Goal: Communication & Community: Answer question/provide support

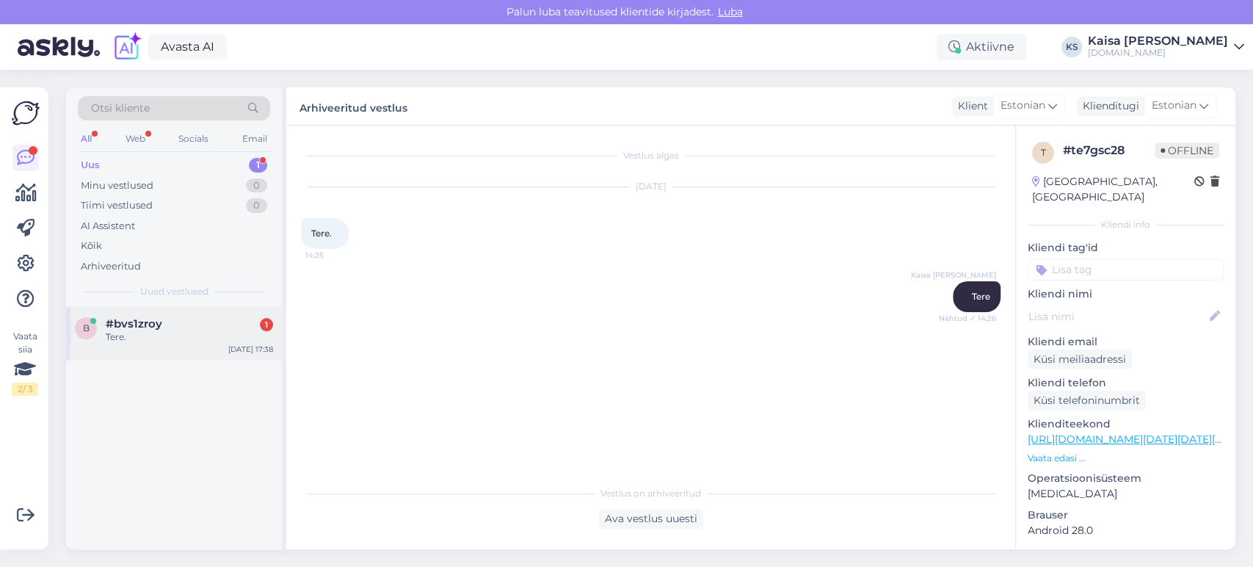
click at [170, 327] on div "#bvs1zroy 1" at bounding box center [189, 323] width 167 height 13
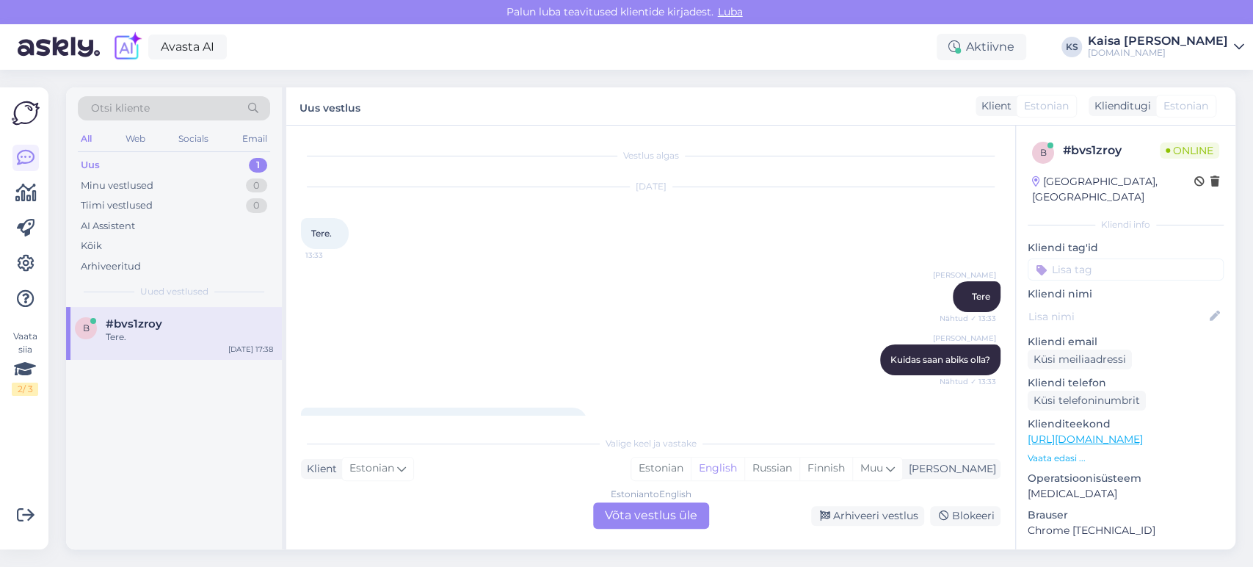
scroll to position [463, 0]
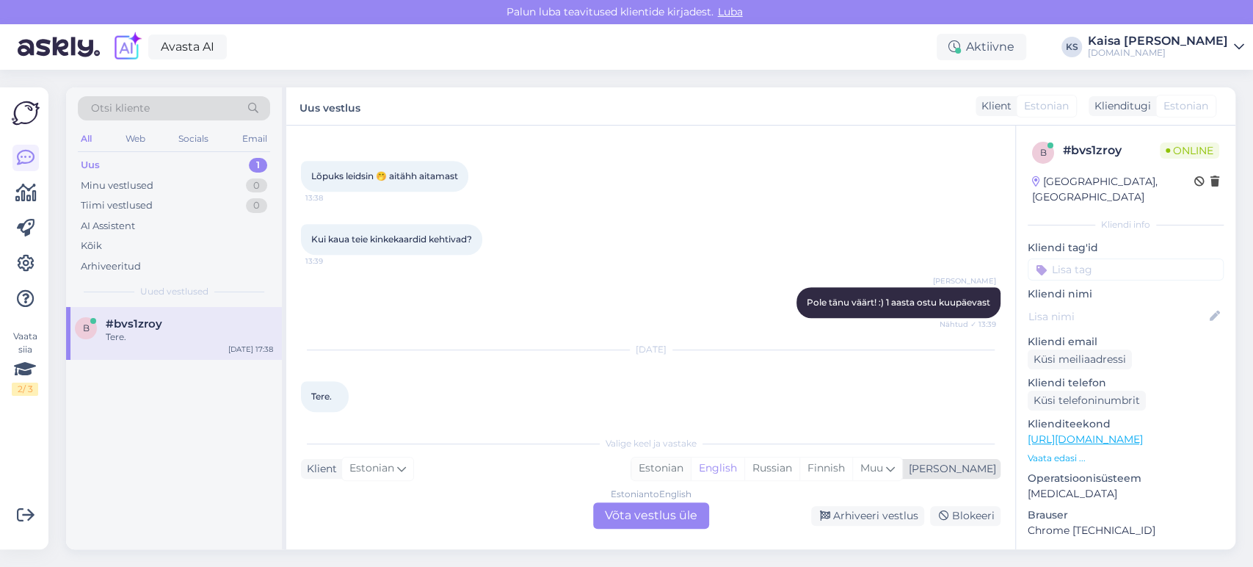
click at [691, 474] on div "Estonian" at bounding box center [660, 468] width 59 height 22
click at [687, 517] on div "Estonian to Estonian Võta vestlus üle" at bounding box center [651, 515] width 116 height 26
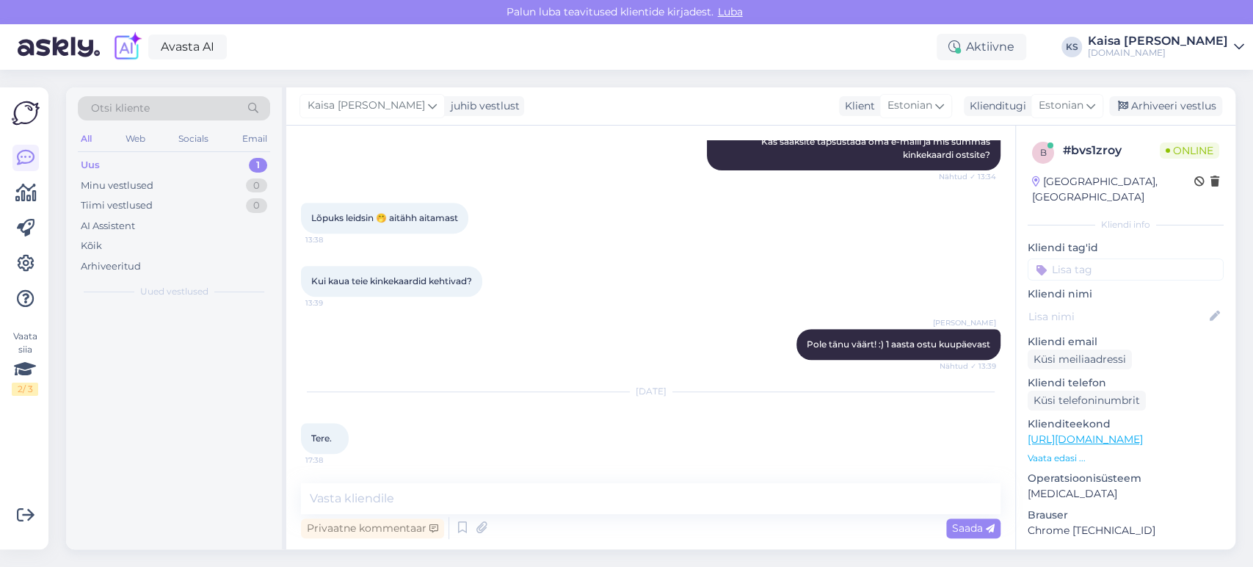
scroll to position [407, 0]
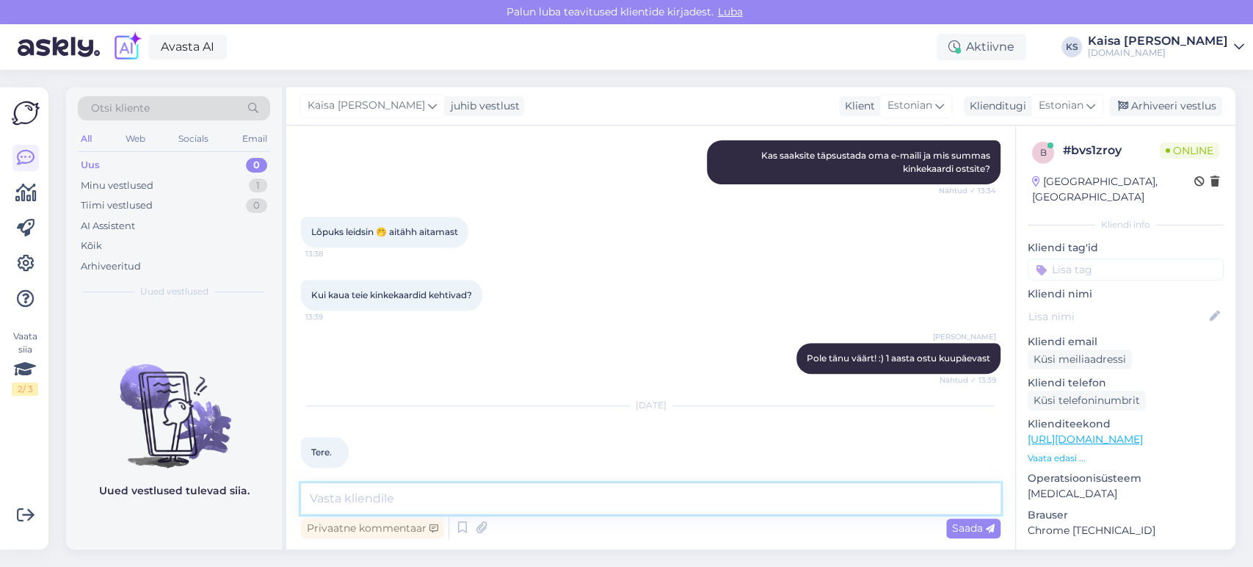
click at [676, 504] on textarea at bounding box center [651, 498] width 700 height 31
type textarea "Tere"
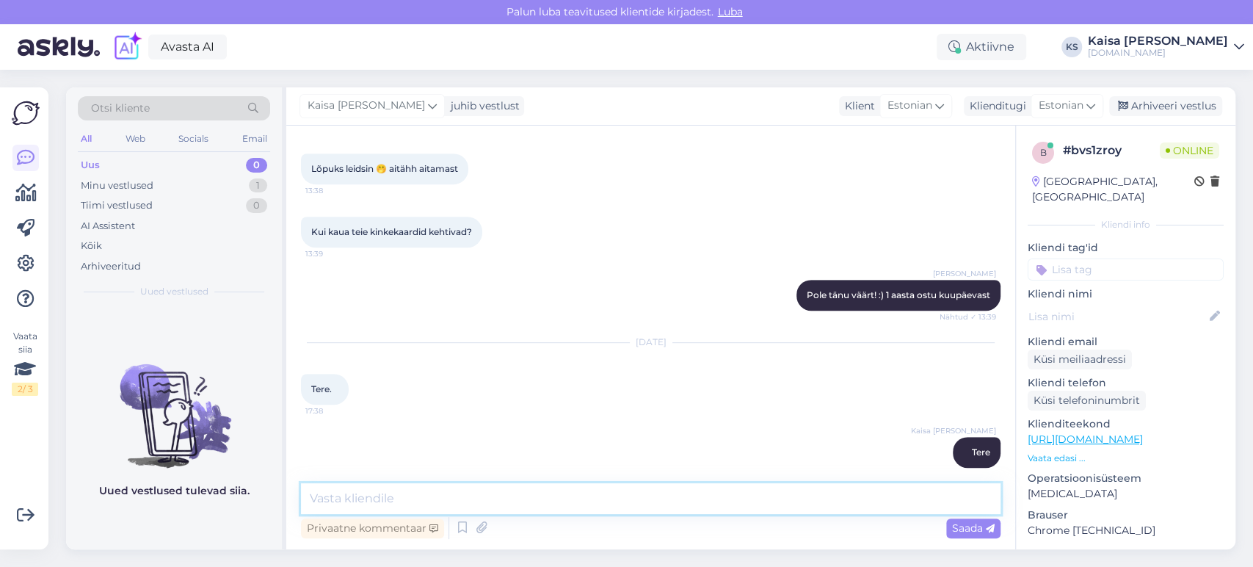
scroll to position [546, 0]
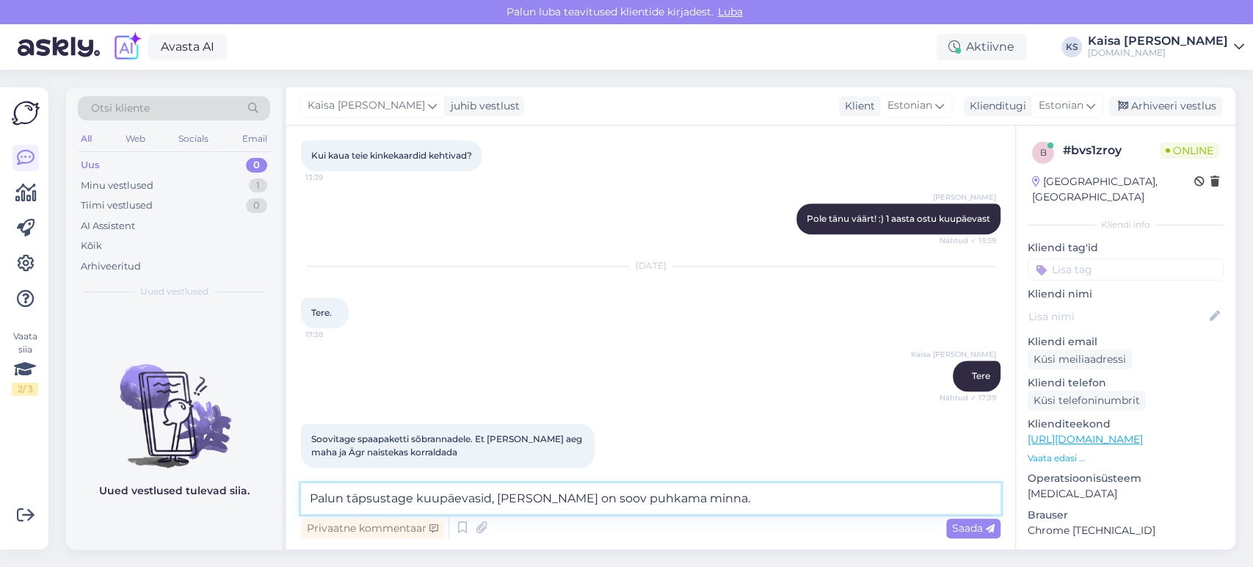
type textarea "Palun täpsustage kuupäevasid, [PERSON_NAME] on soov puhkama minna."
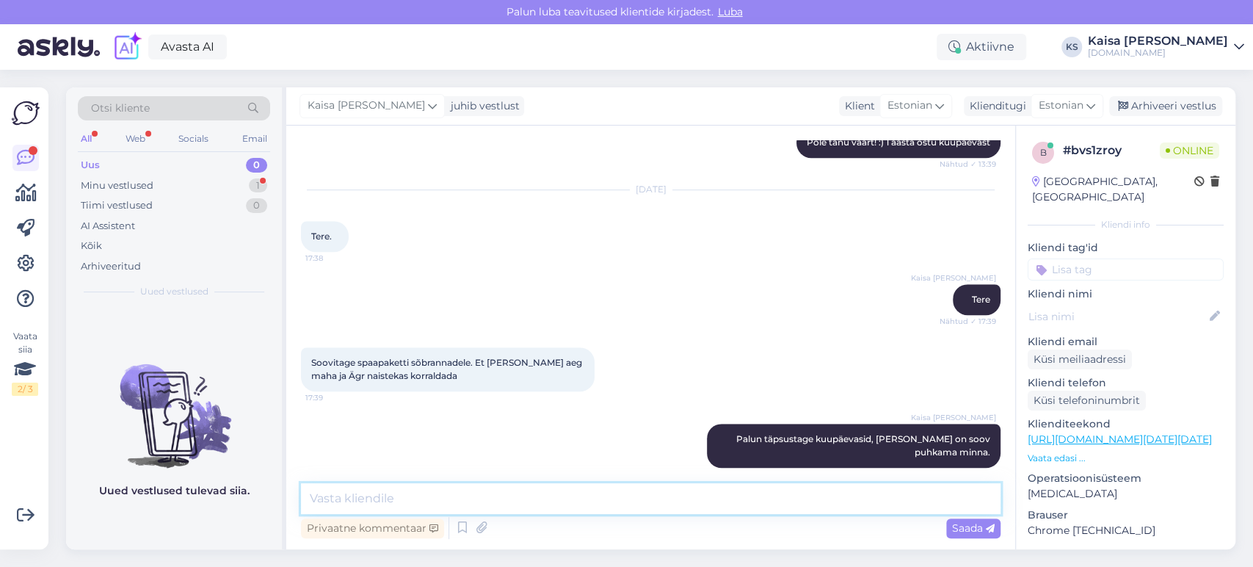
scroll to position [686, 0]
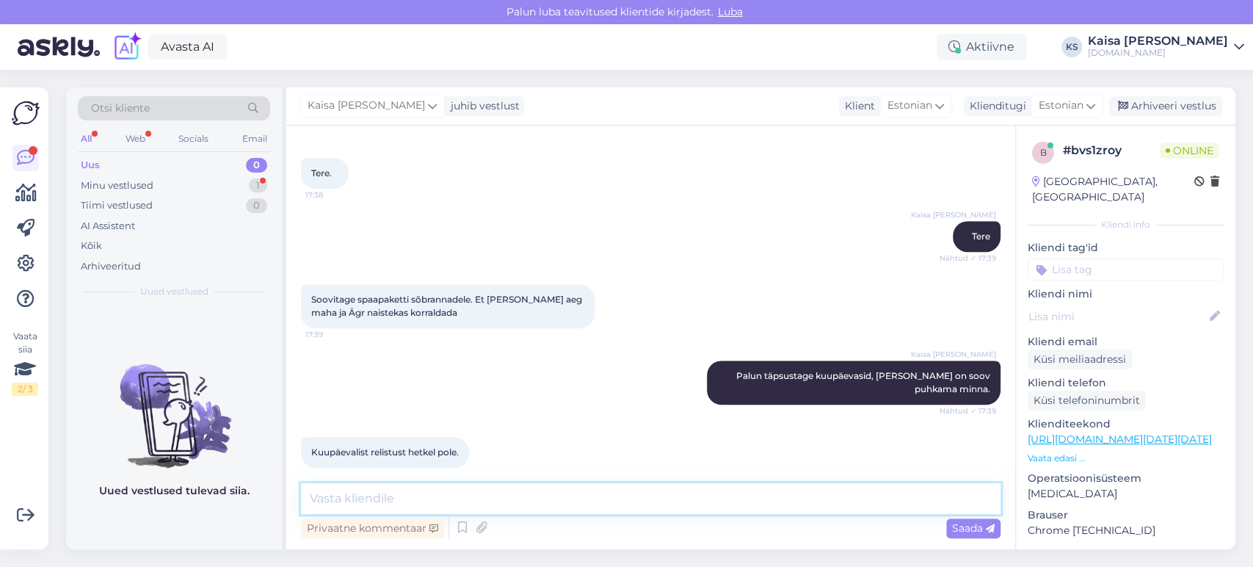
click at [591, 492] on textarea at bounding box center [651, 498] width 700 height 31
paste textarea "[URL][DOMAIN_NAME][DATE][DATE][GEOGRAPHIC_DATA]"
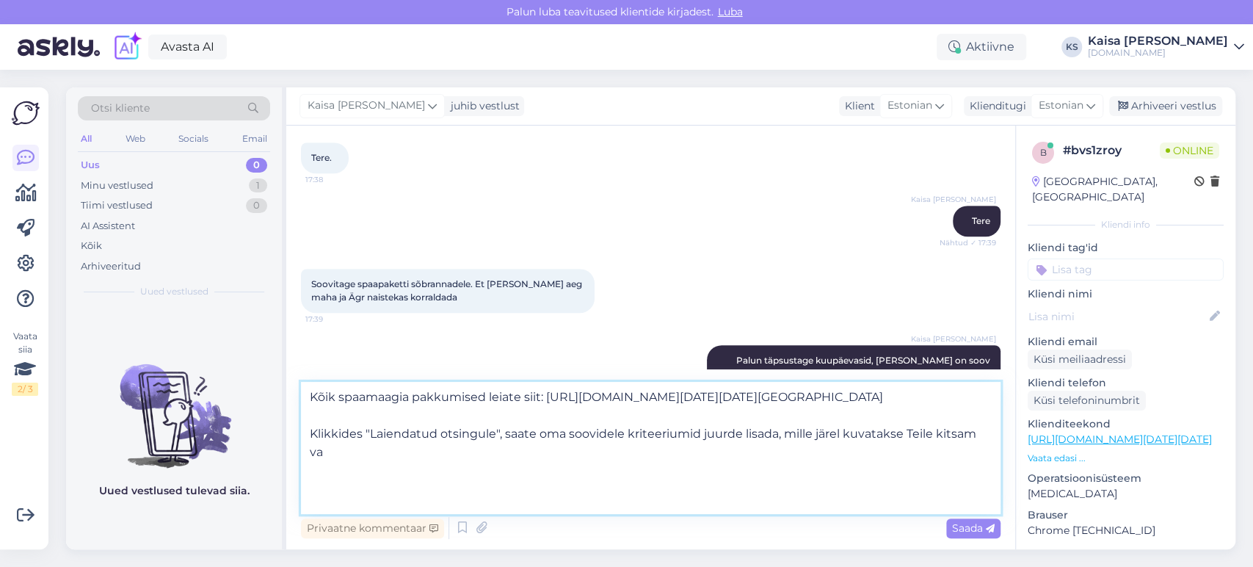
scroll to position [92, 0]
type textarea "Kõik spaamaagia pakkumised leiate siit: [URL][DOMAIN_NAME][DATE][DATE][GEOGRAPH…"
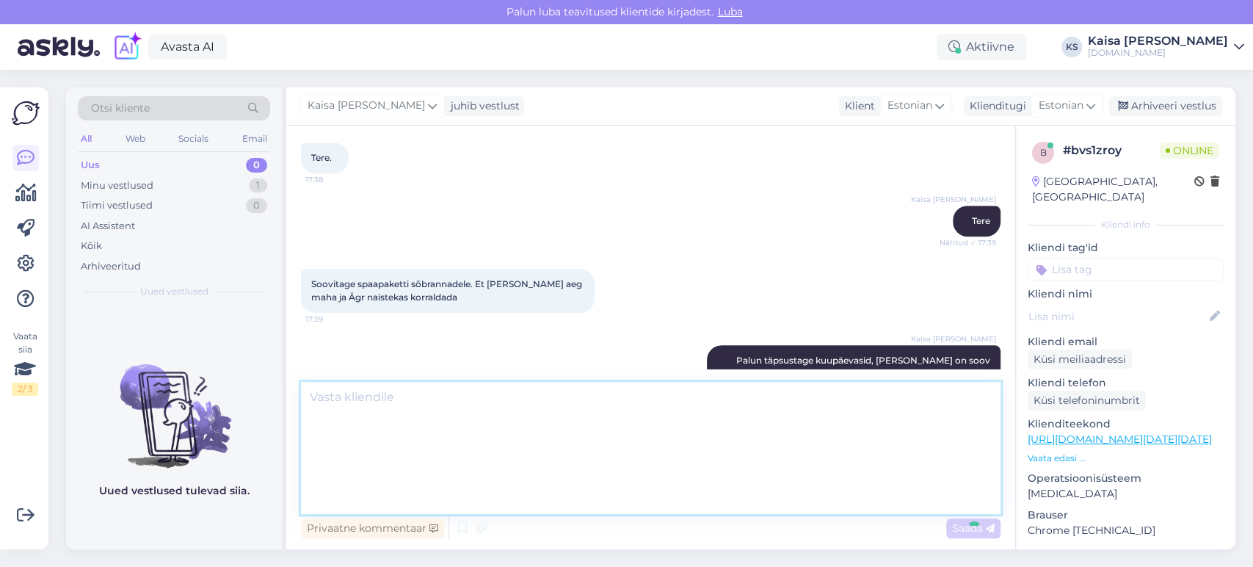
scroll to position [1000, 0]
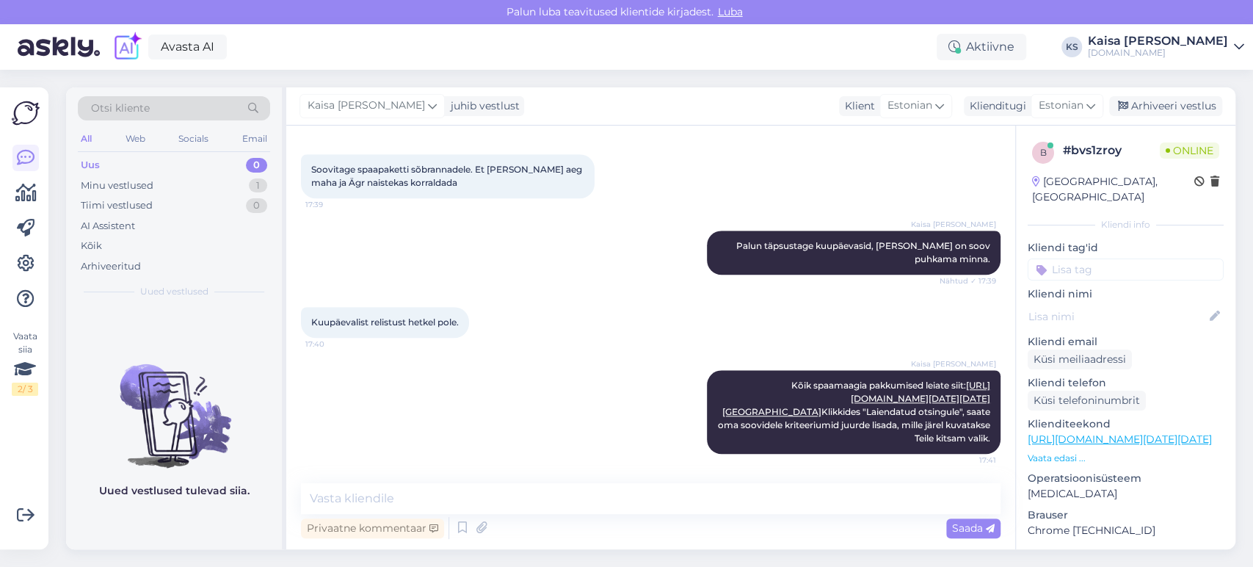
click at [579, 354] on div "Kaisa [PERSON_NAME] Kõik spaamaagia pakkumised leiate siit: [URL][DOMAIN_NAME][…" at bounding box center [651, 412] width 700 height 116
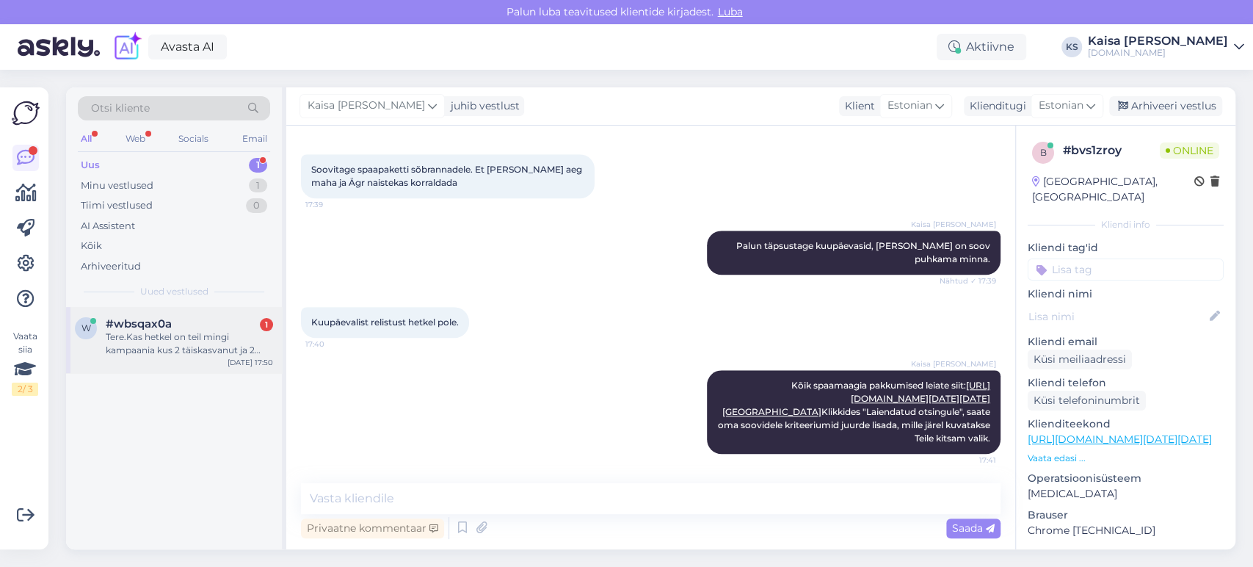
click at [151, 330] on div "Tere.Kas hetkel on teil mingi kampaania kus 2 täiskasvanut ja 2 kuni 17 aastast…" at bounding box center [189, 343] width 167 height 26
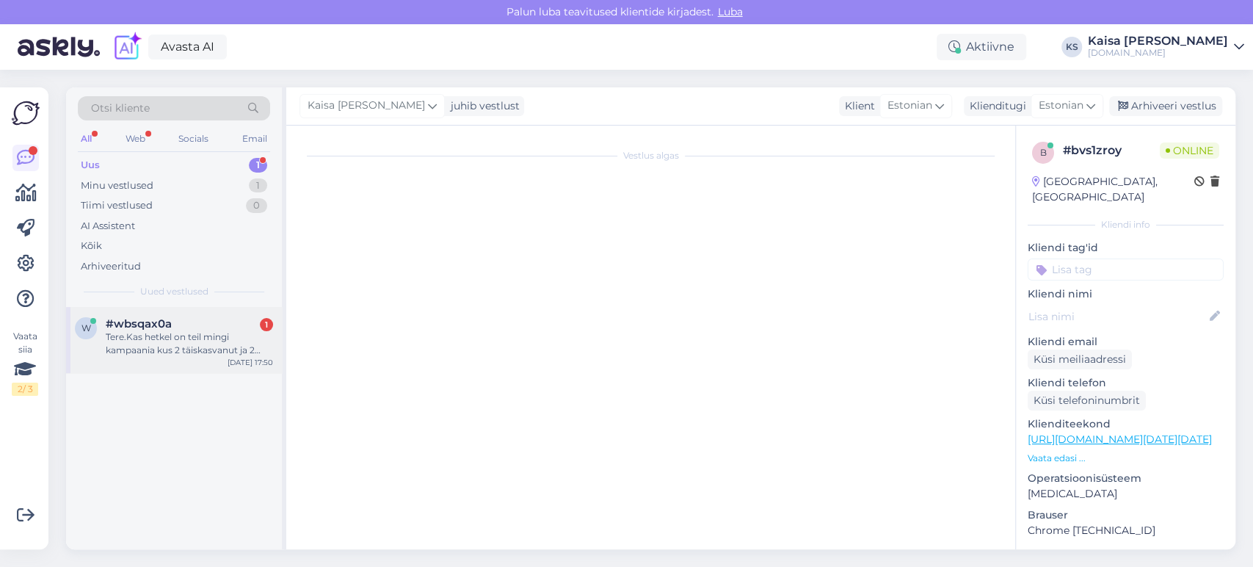
scroll to position [0, 0]
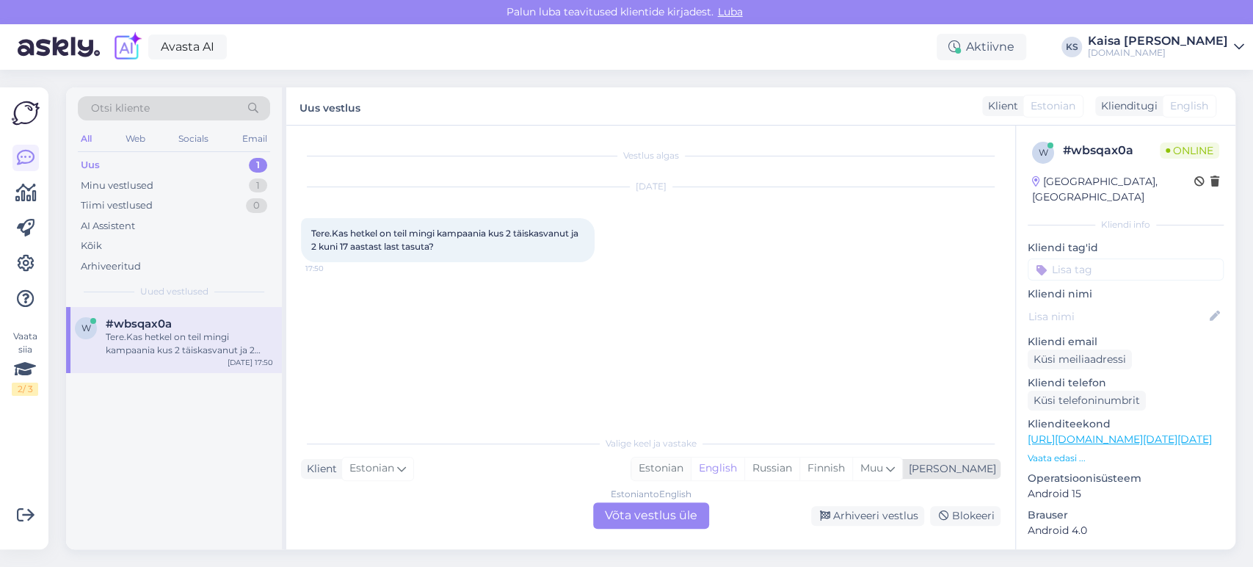
click at [691, 466] on div "Estonian" at bounding box center [660, 468] width 59 height 22
click at [662, 516] on div "Estonian to Estonian Võta vestlus üle" at bounding box center [651, 515] width 116 height 26
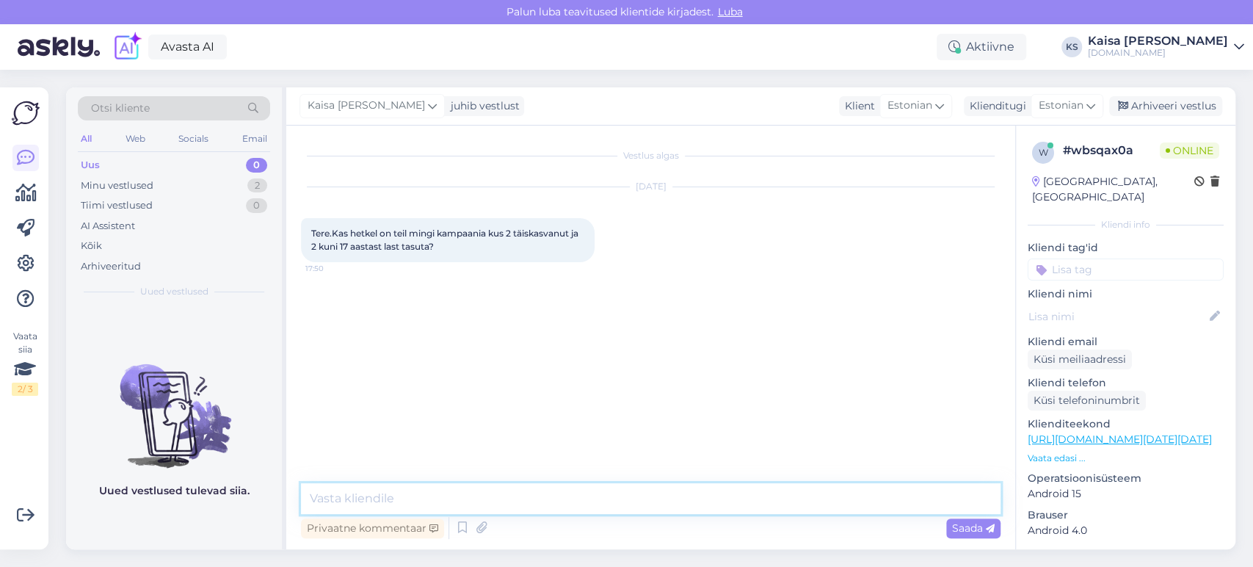
click at [668, 500] on textarea at bounding box center [651, 498] width 700 height 31
paste textarea "[URL][DOMAIN_NAME]"
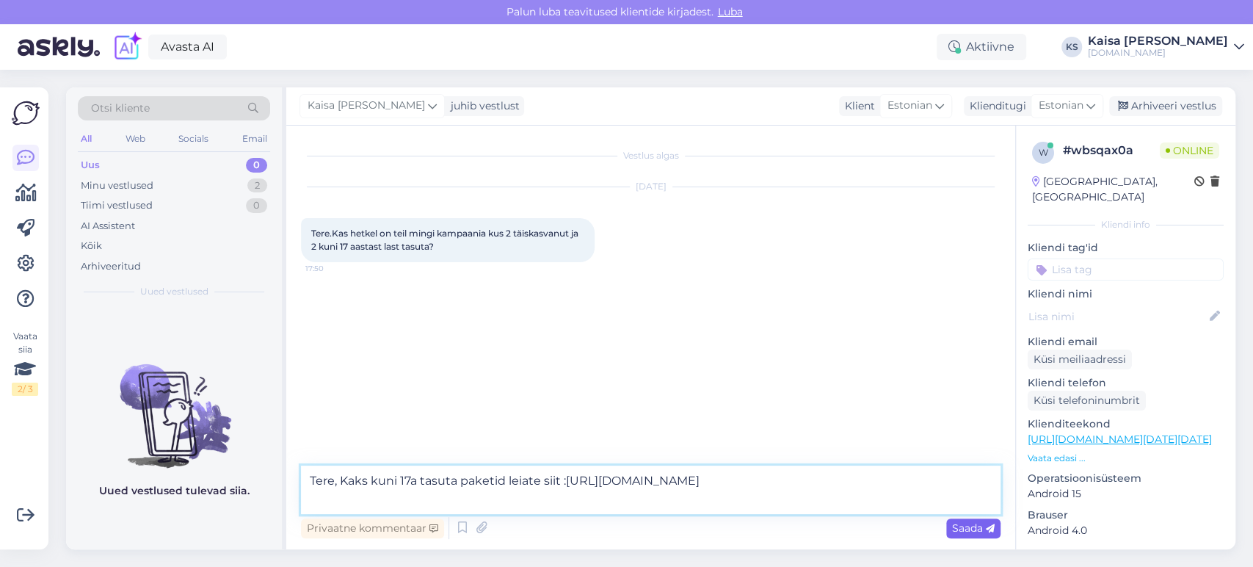
type textarea "Tere, Kaks kuni 17a tasuta paketid leiate siit :[URL][DOMAIN_NAME]"
click at [974, 523] on span "Saada" at bounding box center [973, 527] width 43 height 13
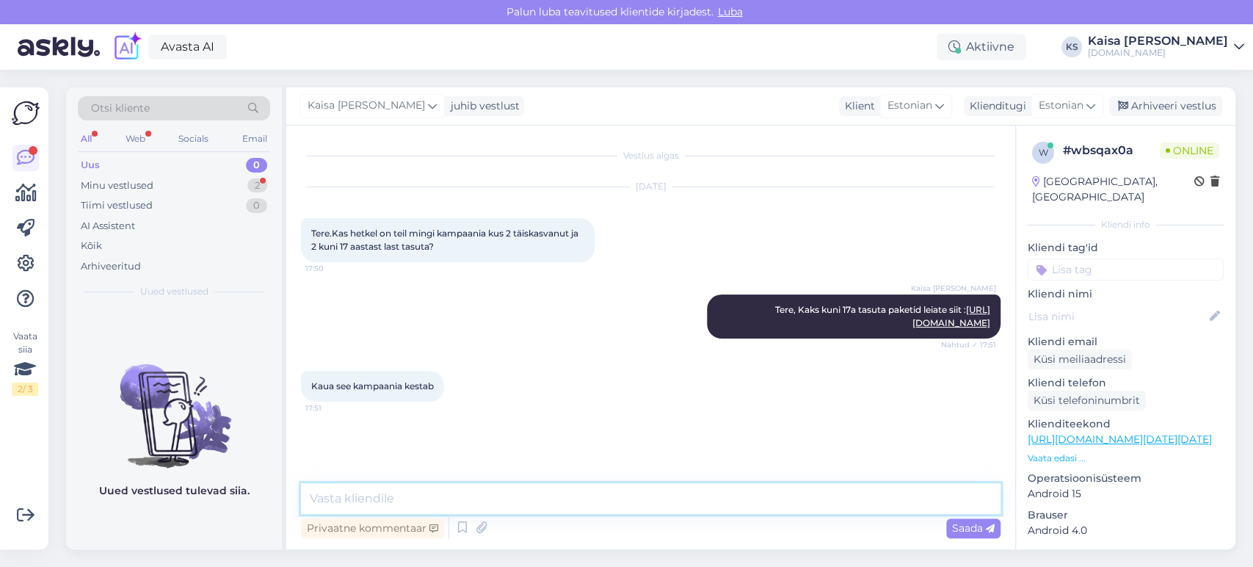
click at [748, 507] on textarea at bounding box center [651, 498] width 700 height 31
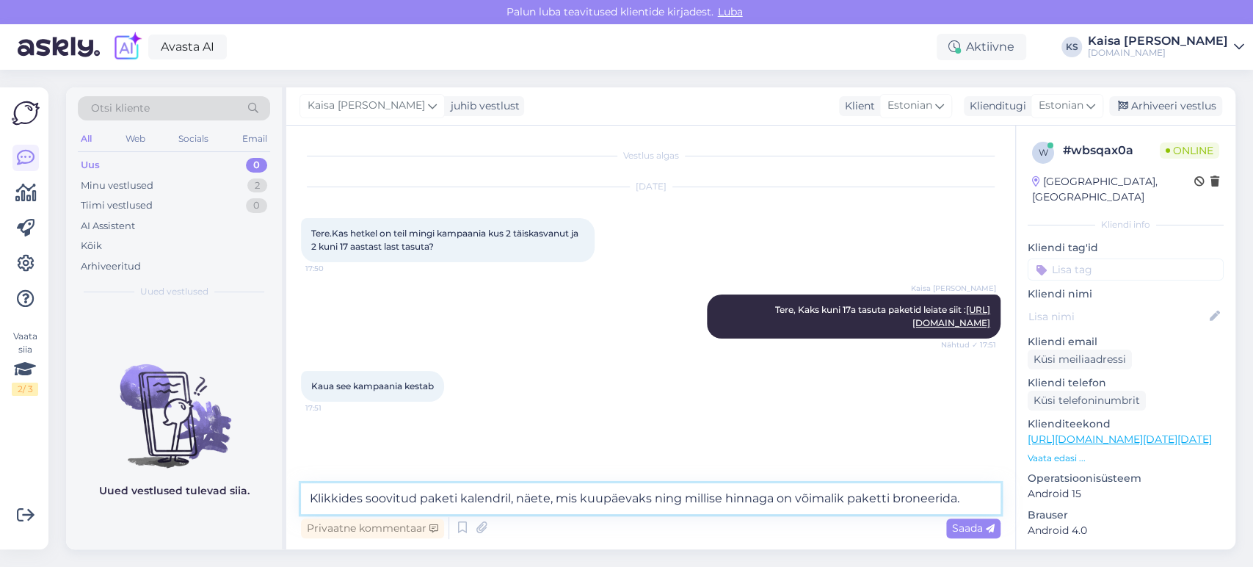
click at [648, 499] on textarea "Klikkides soovitud paketi kalendril, näete, mis kuupäevaks ning millise hinnaga…" at bounding box center [651, 498] width 700 height 31
type textarea "Klikkides soovitud paketi kalendril, näete, mis kuupäevani ning millise hinnaga…"
click at [964, 528] on span "Saada" at bounding box center [973, 527] width 43 height 13
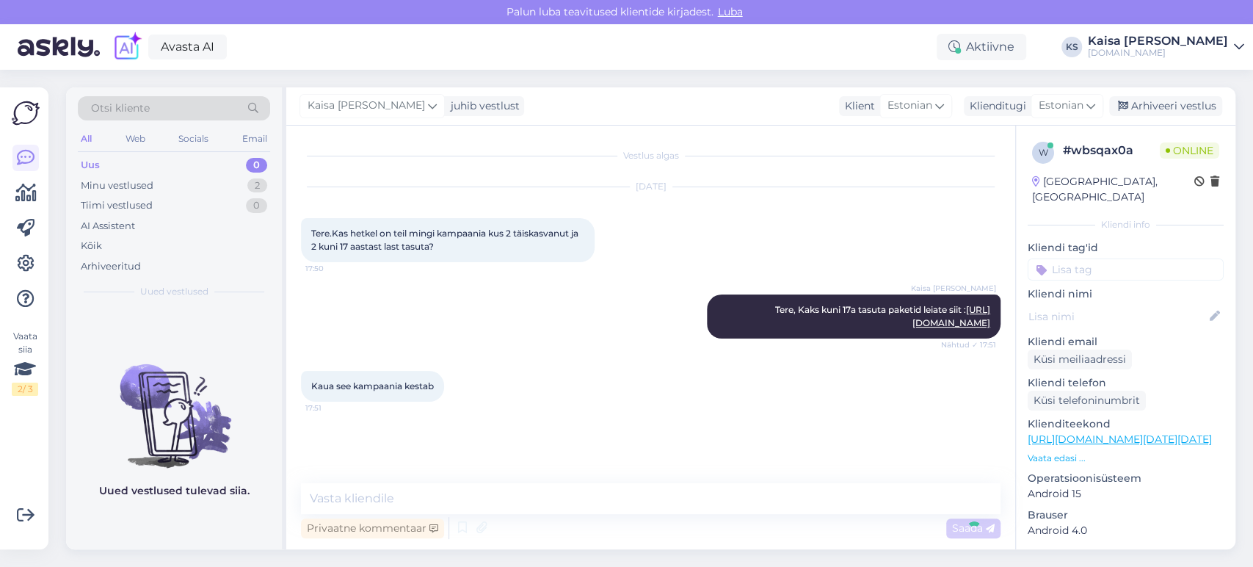
scroll to position [37, 0]
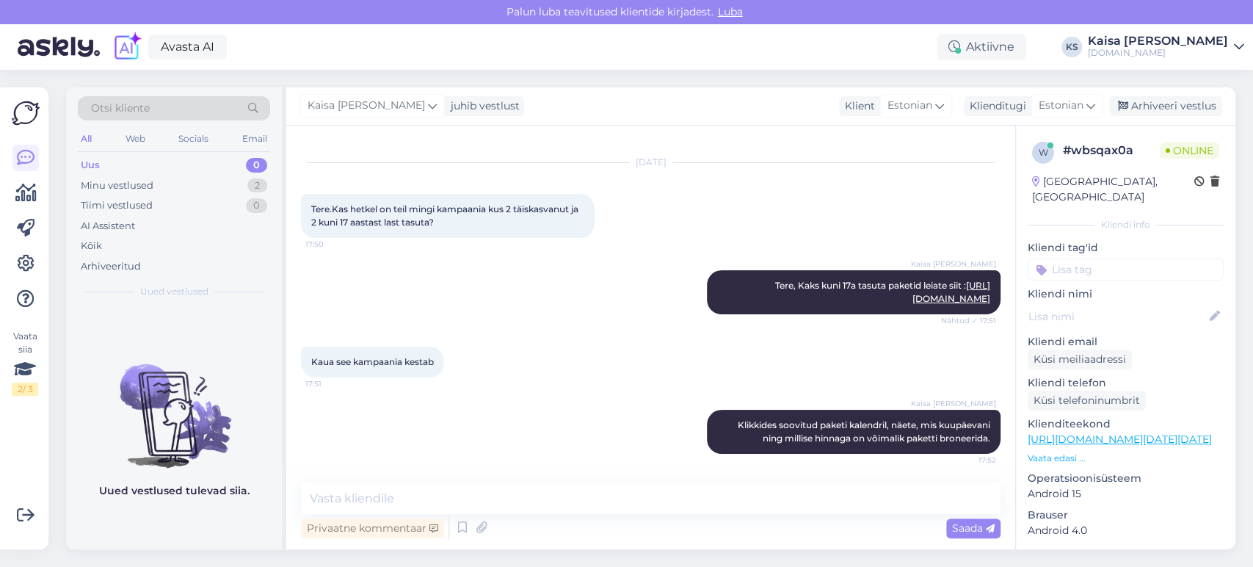
click at [786, 374] on div "Kaua see kampaania kestab 17:51" at bounding box center [651, 361] width 700 height 63
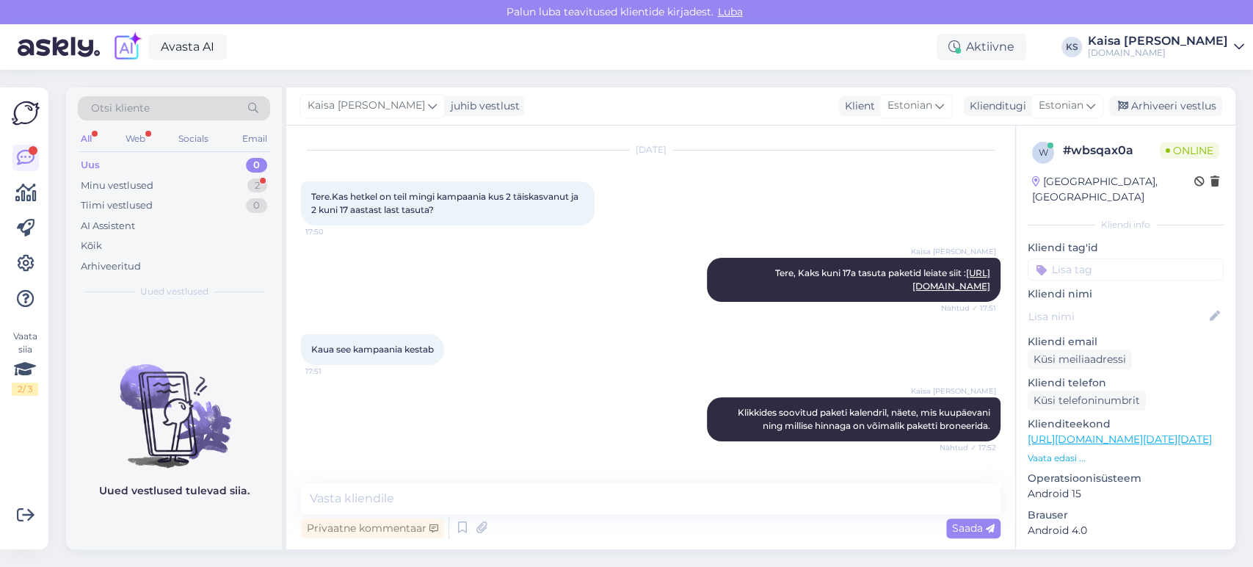
scroll to position [100, 0]
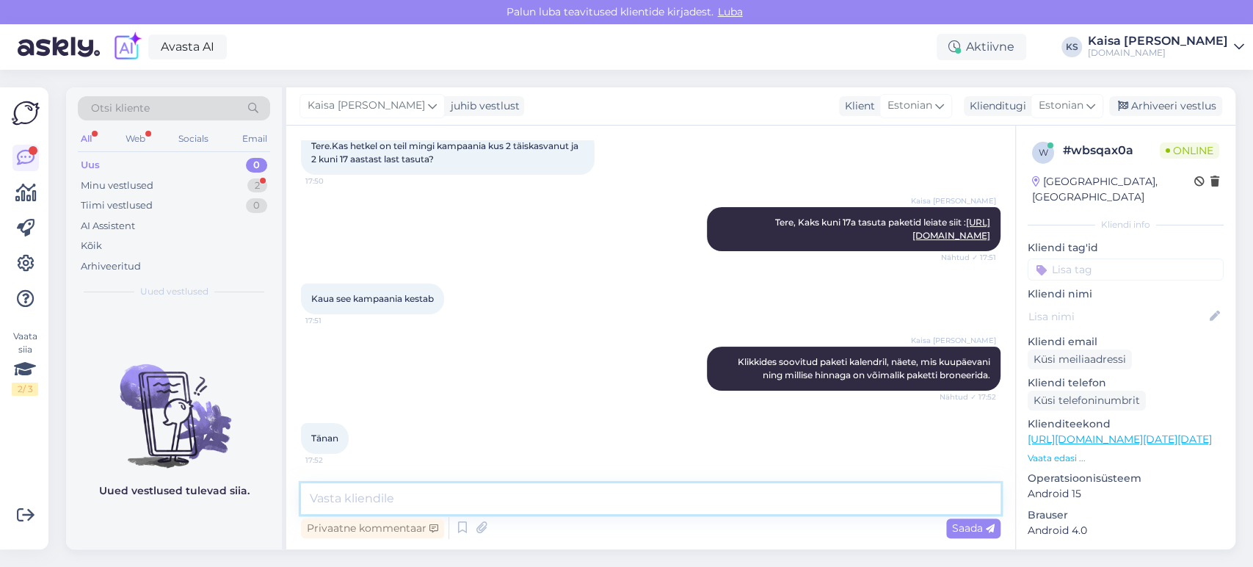
click at [705, 499] on textarea at bounding box center [651, 498] width 700 height 31
type textarea "Palun."
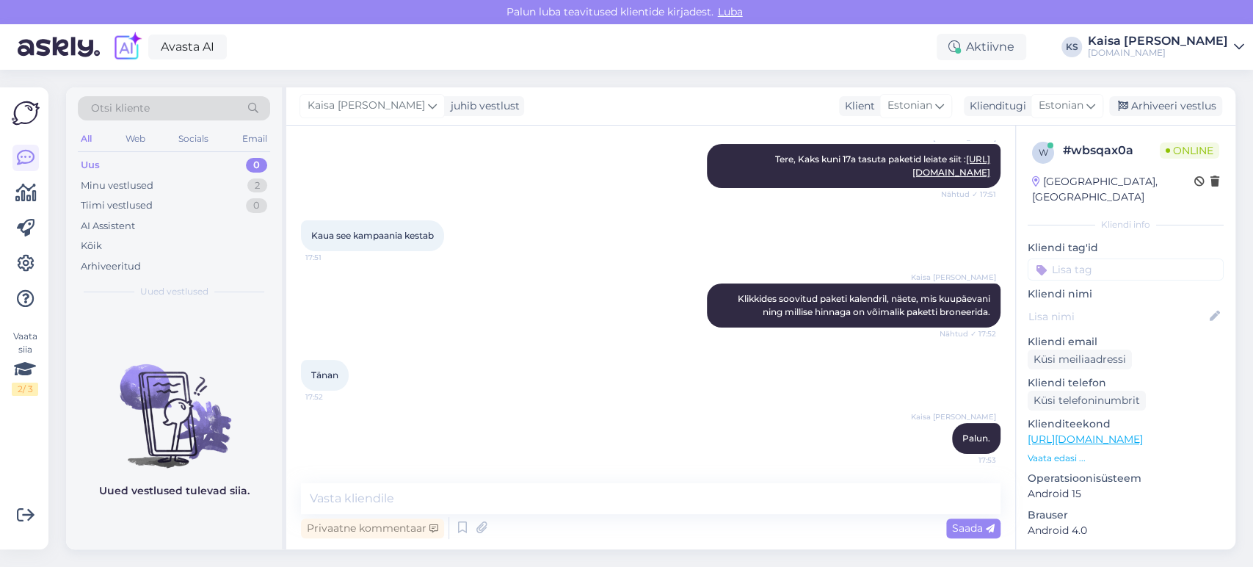
click at [524, 369] on div "Tänan 17:52" at bounding box center [651, 375] width 700 height 63
click at [241, 181] on div "Minu vestlused 2" at bounding box center [174, 185] width 192 height 21
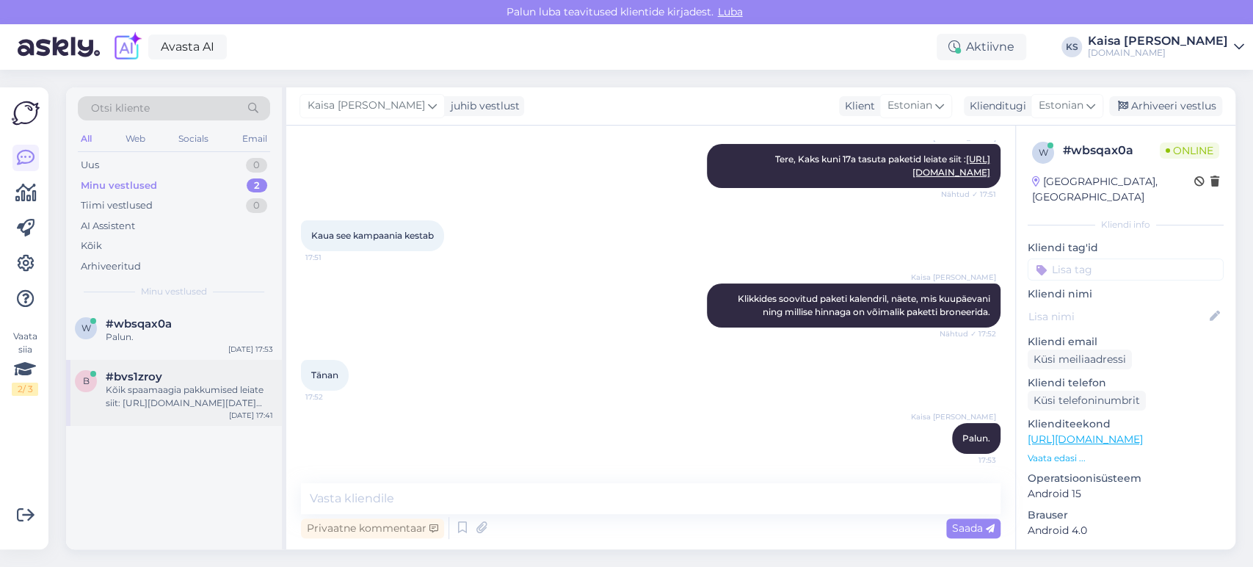
click at [191, 391] on div "Kõik spaamaagia pakkumised leiate siit: [URL][DOMAIN_NAME][DATE][DATE][GEOGRAPH…" at bounding box center [189, 396] width 167 height 26
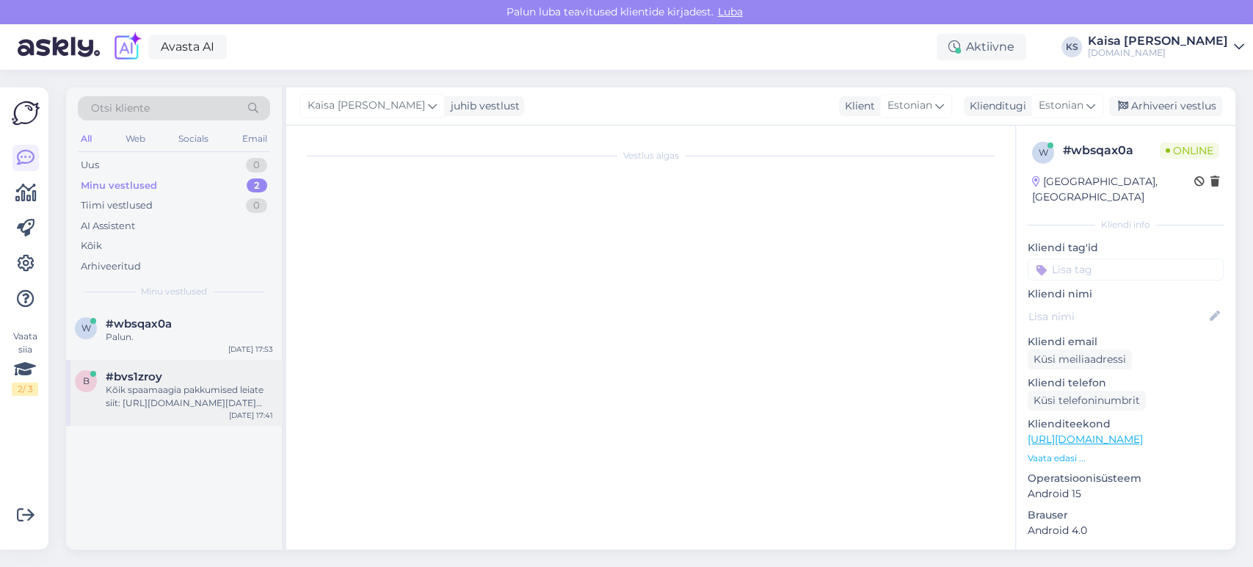
scroll to position [1000, 0]
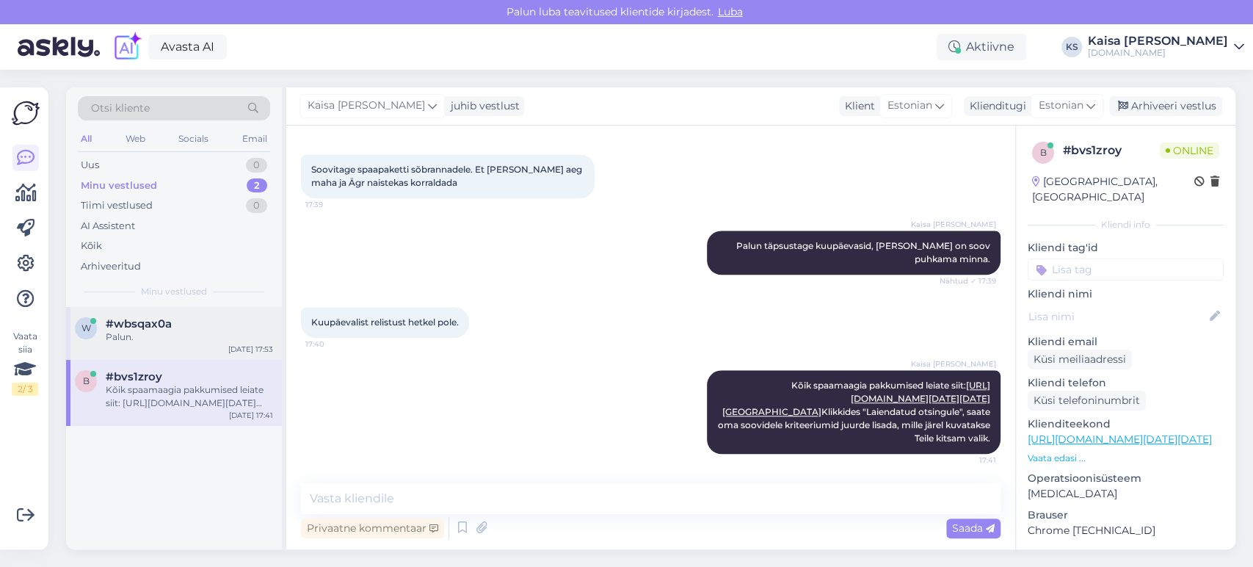
click at [157, 322] on span "#wbsqax0a" at bounding box center [139, 323] width 66 height 13
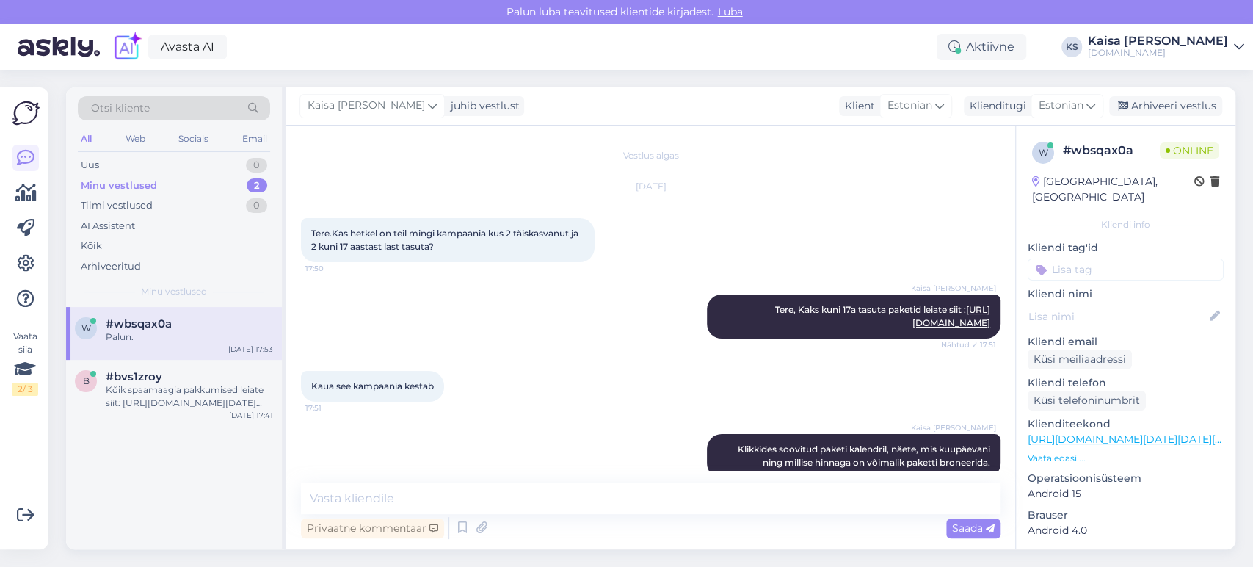
scroll to position [163, 0]
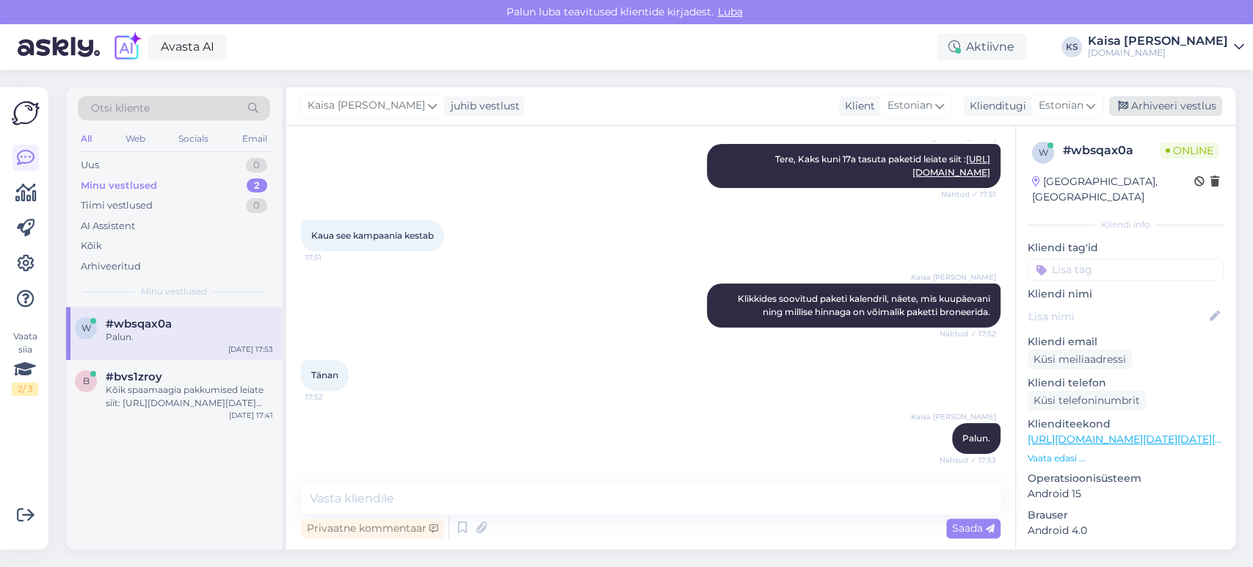
click at [1180, 104] on div "Arhiveeri vestlus" at bounding box center [1165, 106] width 113 height 20
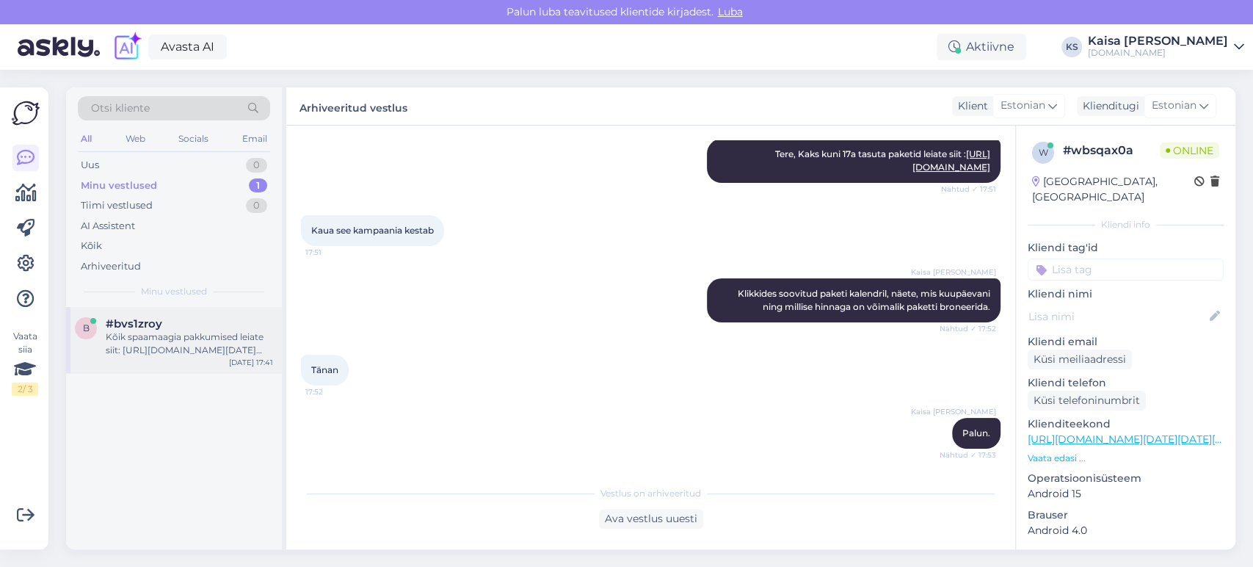
click at [173, 348] on div "Kõik spaamaagia pakkumised leiate siit: [URL][DOMAIN_NAME][DATE][DATE][GEOGRAPH…" at bounding box center [189, 343] width 167 height 26
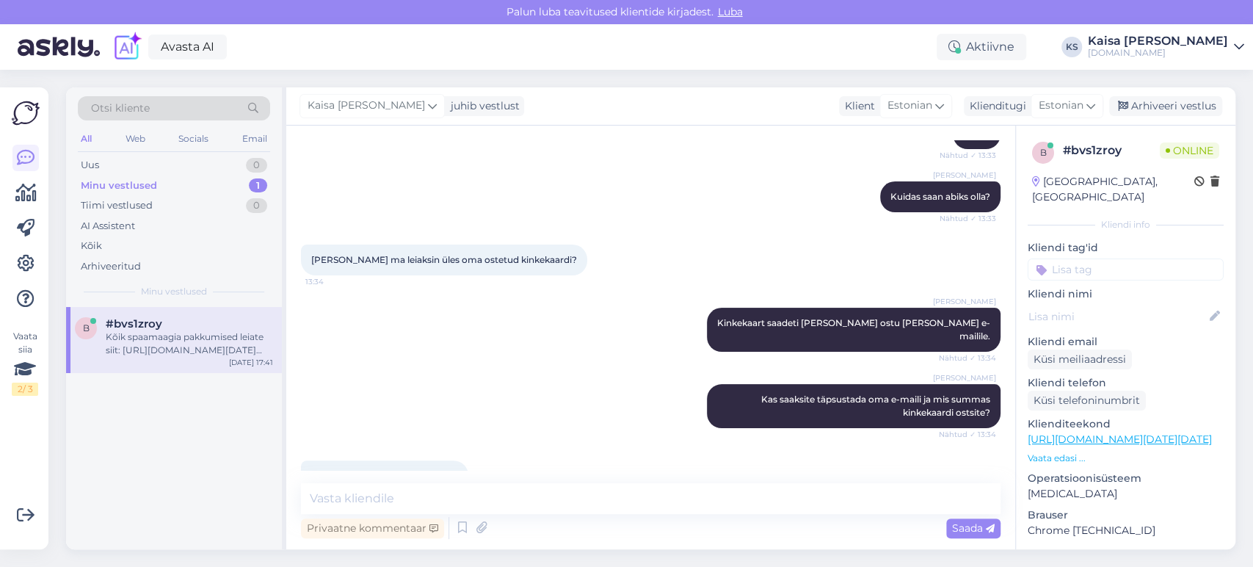
scroll to position [1000, 0]
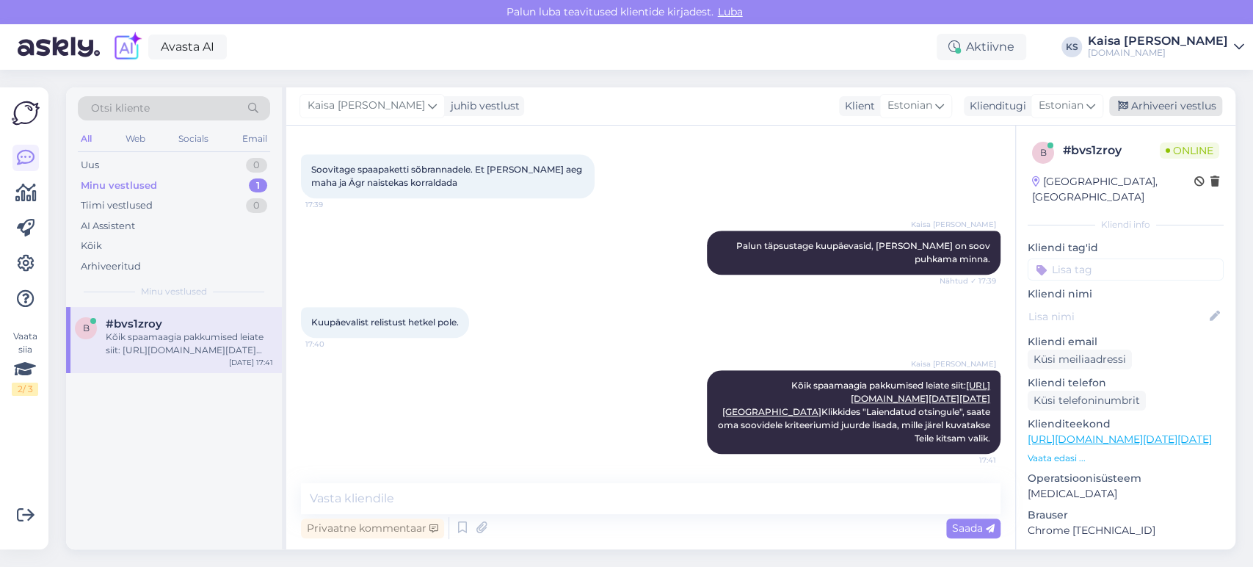
click at [1140, 99] on div "Arhiveeri vestlus" at bounding box center [1165, 106] width 113 height 20
